Goal: Information Seeking & Learning: Learn about a topic

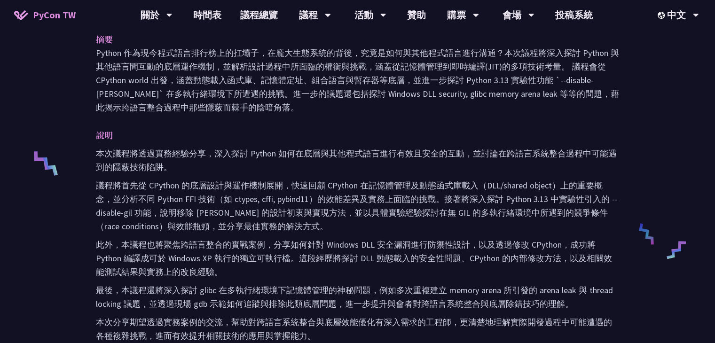
scroll to position [260, 0]
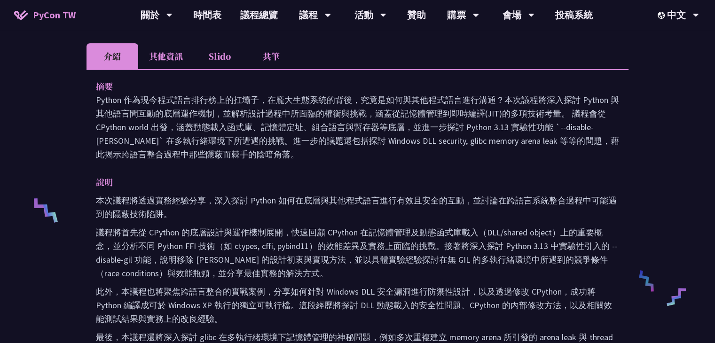
click at [177, 60] on li "其他資訊" at bounding box center [165, 56] width 55 height 26
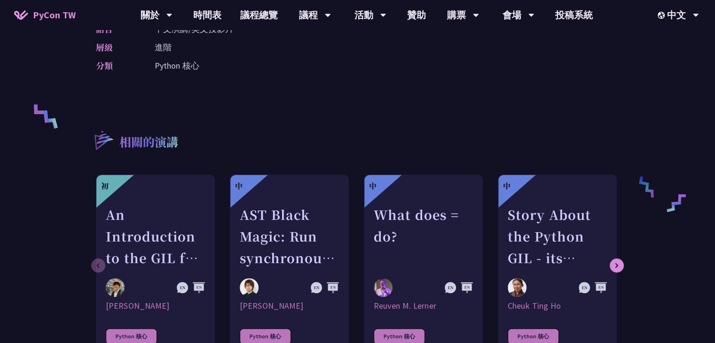
scroll to position [213, 0]
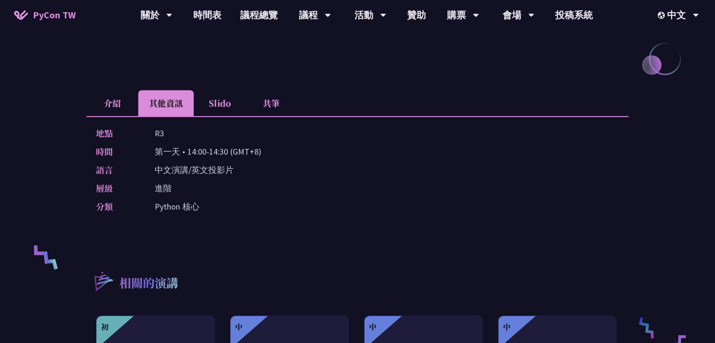
click at [209, 102] on li "Slido" at bounding box center [220, 103] width 52 height 26
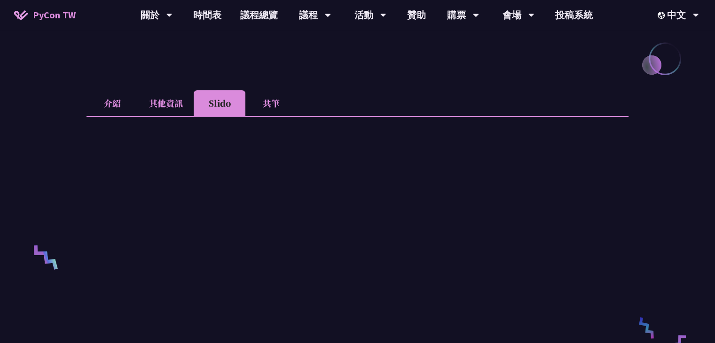
click at [173, 106] on li "其他資訊" at bounding box center [165, 103] width 55 height 26
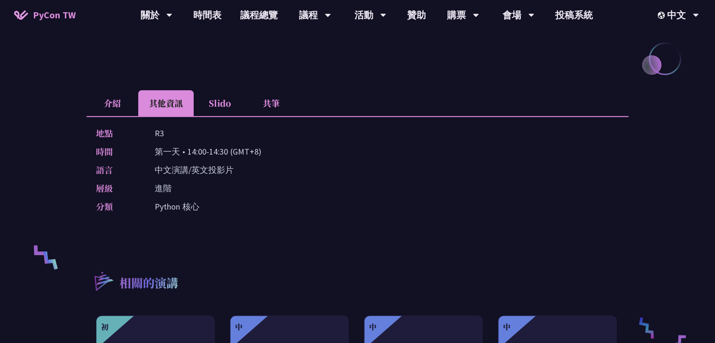
click at [214, 100] on li "Slido" at bounding box center [220, 103] width 52 height 26
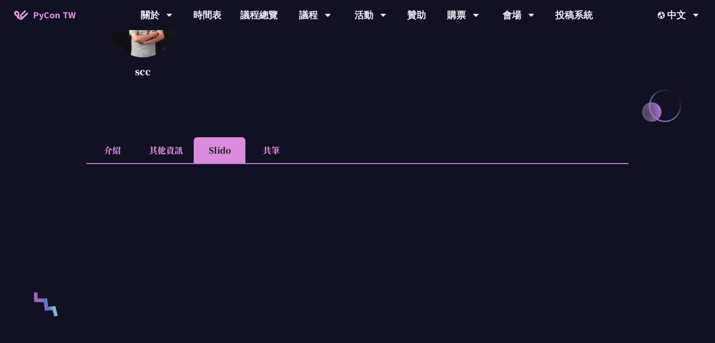
scroll to position [119, 0]
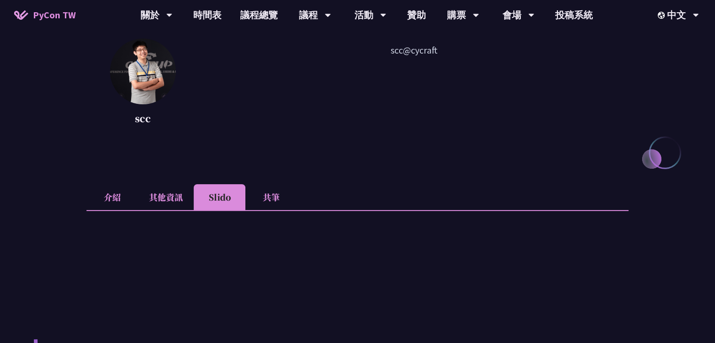
click at [277, 206] on li "共筆" at bounding box center [272, 197] width 52 height 26
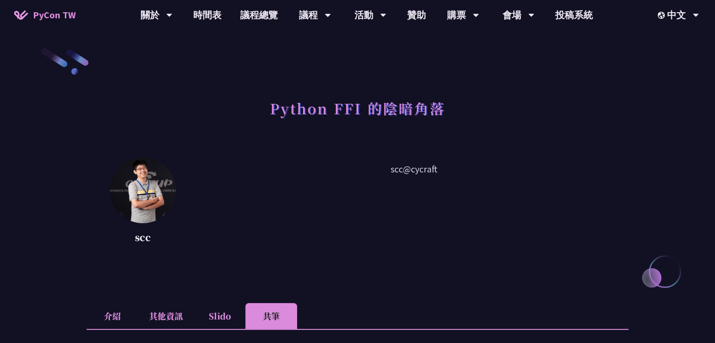
scroll to position [282, 0]
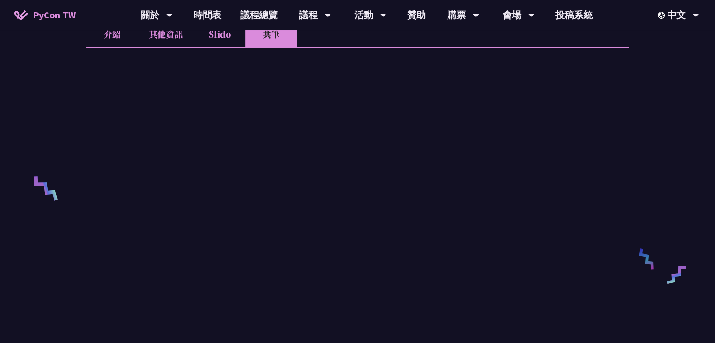
click at [111, 35] on li "介紹" at bounding box center [113, 34] width 52 height 26
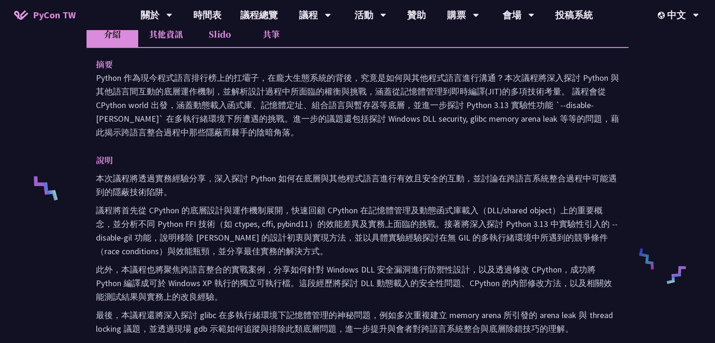
scroll to position [329, 0]
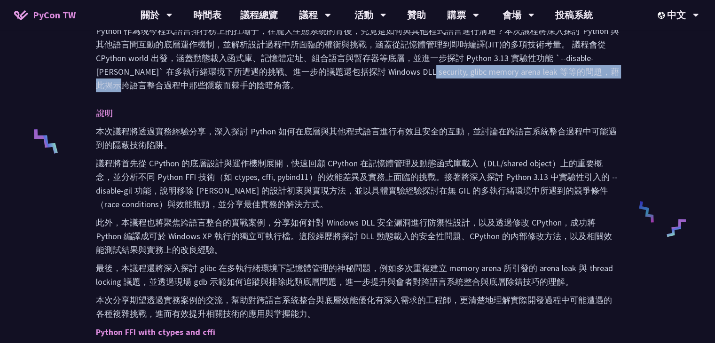
drag, startPoint x: 310, startPoint y: 73, endPoint x: 480, endPoint y: 72, distance: 169.8
click at [480, 72] on p "Python 作為現今程式語言排行榜上的扛壩子，在龐大生態系統的背後，究竟是如何與其他程式語言進行溝通？本次議程將深入探討 Python 與其他語言間互動的底…" at bounding box center [357, 58] width 523 height 68
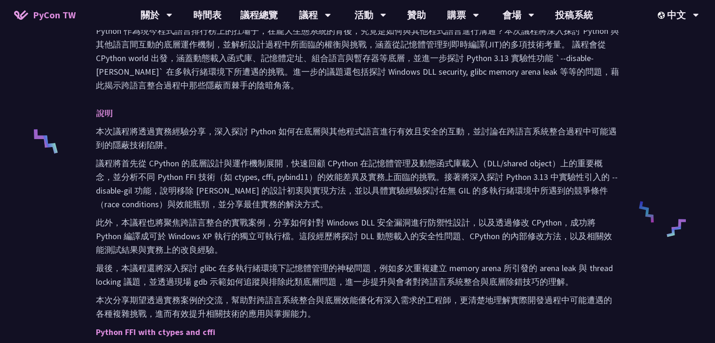
scroll to position [376, 0]
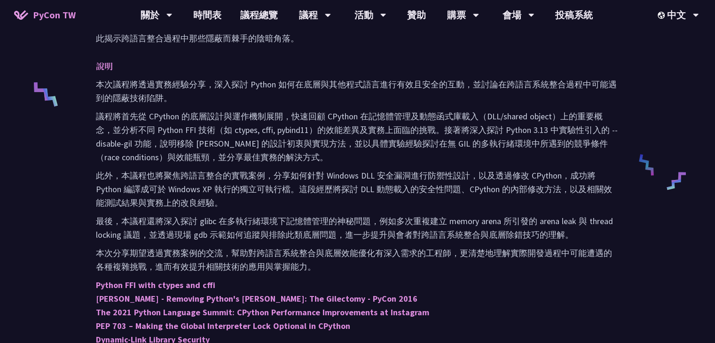
click at [172, 127] on p "議程將首先從 CPython 的底層設計與運作機制展開，快速回顧 CPython 在記憶體管理及動態函式庫載入（DLL/shared object）上的重要概…" at bounding box center [357, 137] width 523 height 55
click at [183, 130] on p "議程將首先從 CPython 的底層設計與運作機制展開，快速回顧 CPython 在記憶體管理及動態函式庫載入（DLL/shared object）上的重要概…" at bounding box center [357, 137] width 523 height 55
click at [192, 128] on p "議程將首先從 CPython 的底層設計與運作機制展開，快速回顧 CPython 在記憶體管理及動態函式庫載入（DLL/shared object）上的重要概…" at bounding box center [357, 137] width 523 height 55
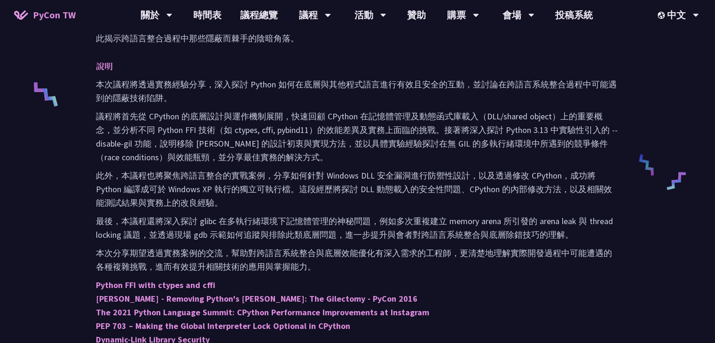
click at [205, 118] on p "議程將首先從 CPython 的底層設計與運作機制展開，快速回顧 CPython 在記憶體管理及動態函式庫載入（DLL/shared object）上的重要概…" at bounding box center [357, 137] width 523 height 55
